Goal: Navigation & Orientation: Find specific page/section

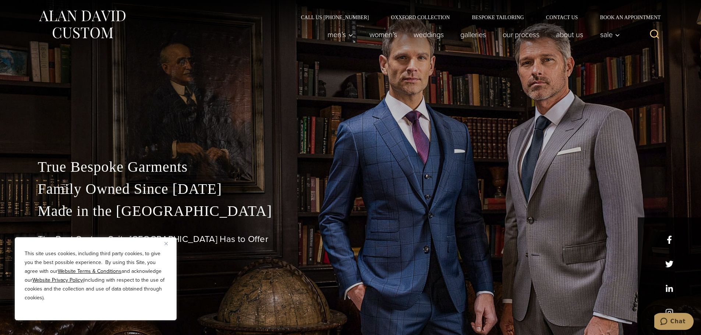
click at [165, 243] on img "Close" at bounding box center [166, 243] width 3 height 3
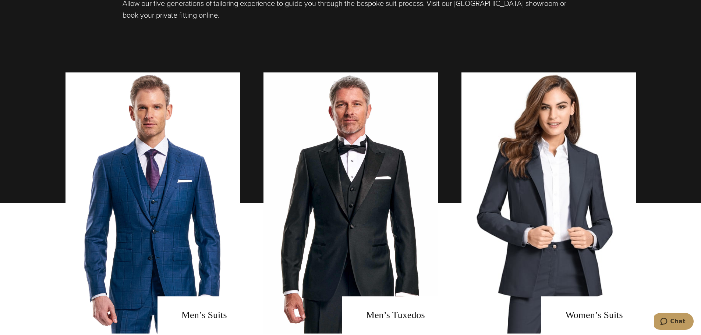
scroll to position [662, 0]
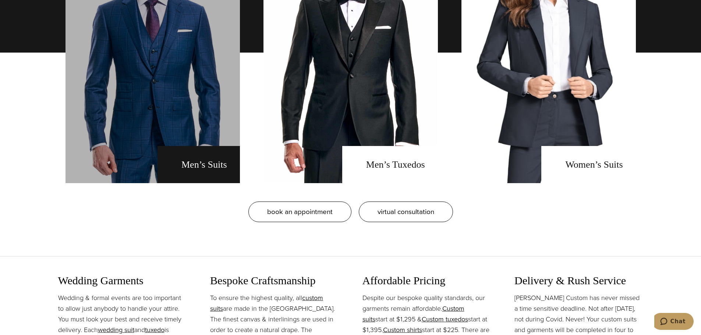
click at [203, 169] on link "men's suits" at bounding box center [153, 52] width 174 height 261
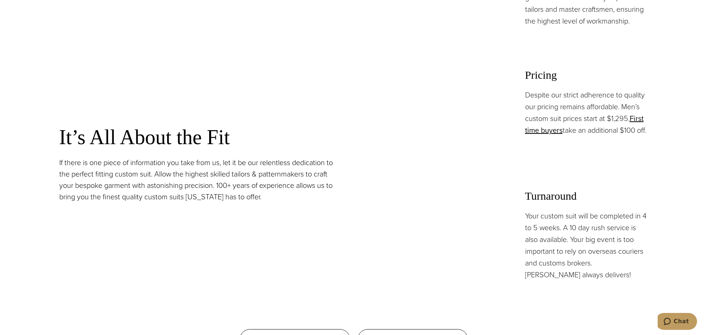
scroll to position [773, 0]
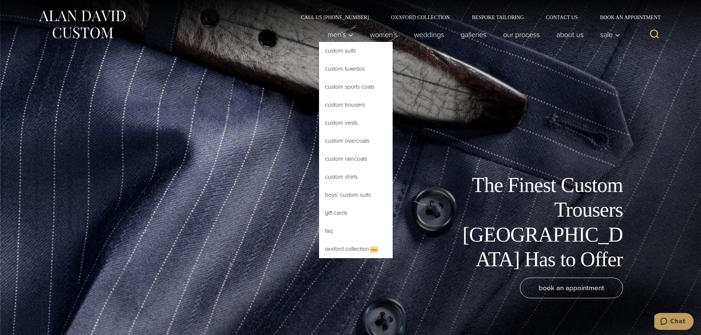
click at [342, 106] on link "Custom Trousers" at bounding box center [356, 105] width 74 height 18
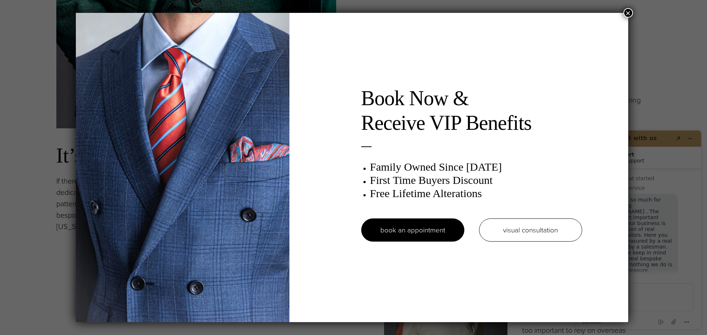
click at [628, 17] on button "×" at bounding box center [628, 13] width 10 height 10
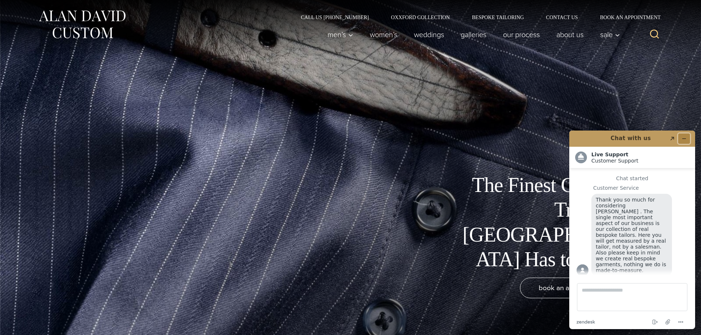
click at [683, 141] on button "Minimize widget" at bounding box center [684, 139] width 12 height 10
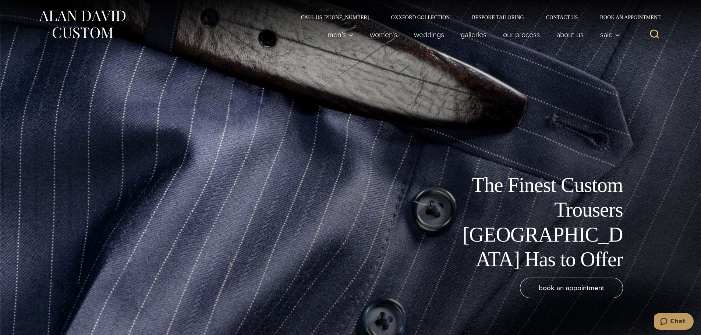
click at [83, 35] on img at bounding box center [82, 24] width 88 height 33
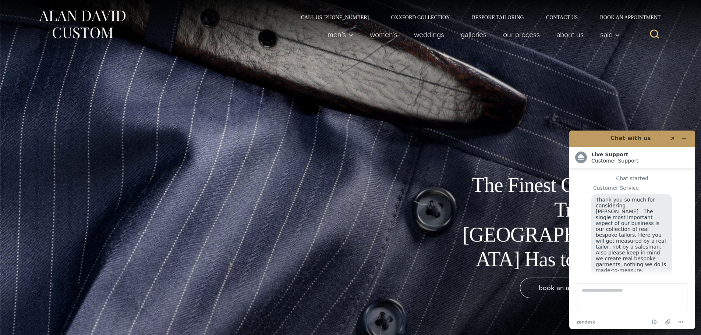
scroll to position [9, 0]
